Goal: Information Seeking & Learning: Learn about a topic

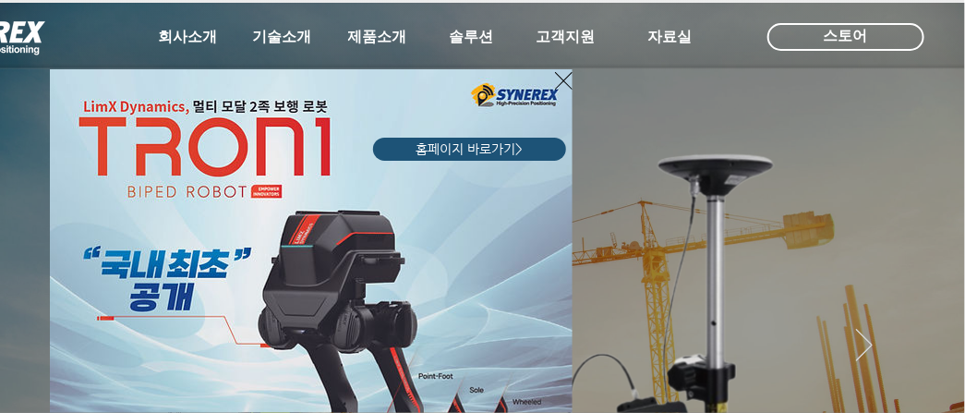
click at [568, 77] on icon "사이트로 돌아가기" at bounding box center [564, 80] width 18 height 23
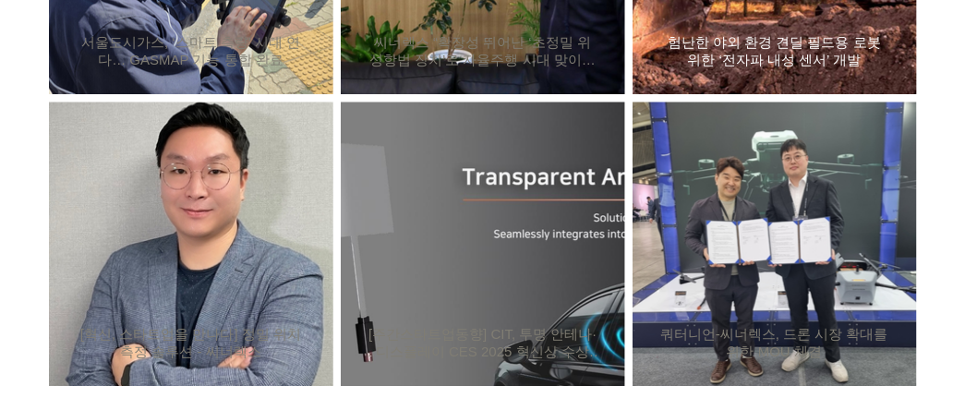
scroll to position [1490, 0]
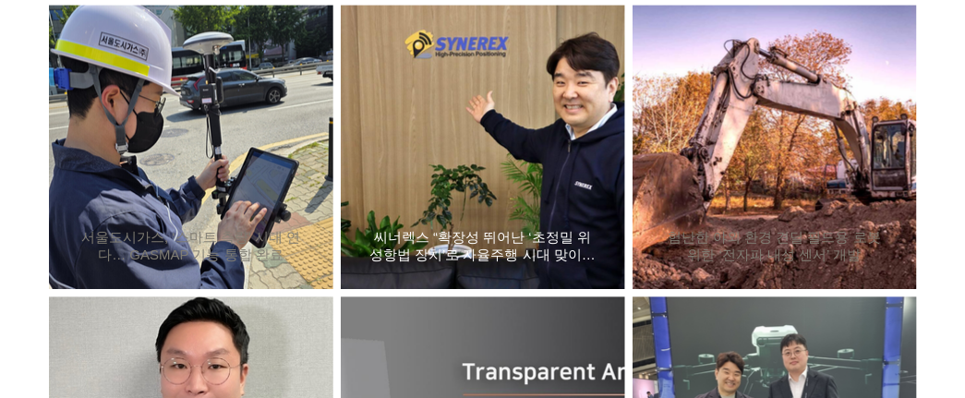
click at [525, 158] on div "씨너렉스 “확장성 뛰어난 ‘초정밀 위성항법 장치’로 자율주행 시대 맞이할 것”" at bounding box center [483, 147] width 234 height 240
click at [515, 251] on h2 "씨너렉스 “확장성 뛰어난 ‘초정밀 위성항법 장치’로 자율주행 시대 맞이할 것”" at bounding box center [482, 246] width 229 height 35
click at [541, 246] on h2 "씨너렉스 “확장성 뛰어난 ‘초정밀 위성항법 장치’로 자율주행 시대 맞이할 것”" at bounding box center [482, 246] width 229 height 35
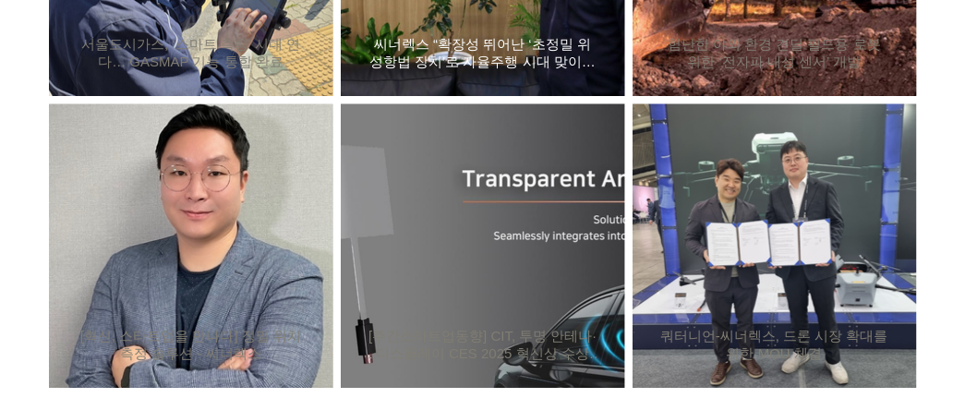
scroll to position [1685, 0]
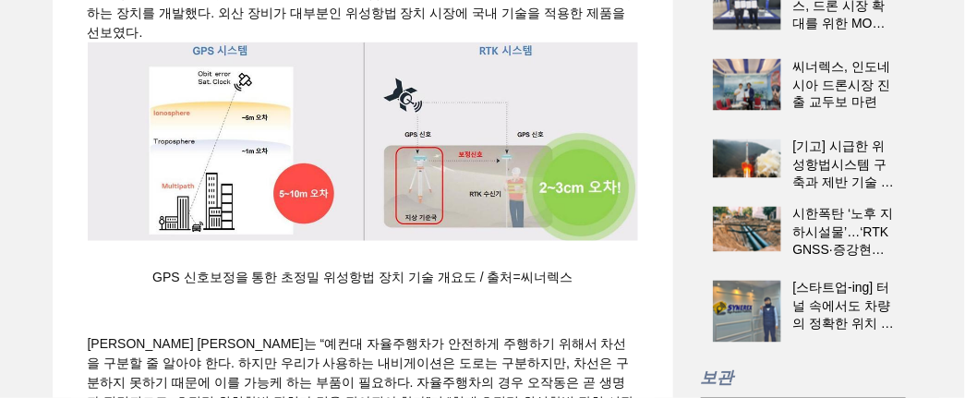
scroll to position [1036, 0]
